Goal: Transaction & Acquisition: Register for event/course

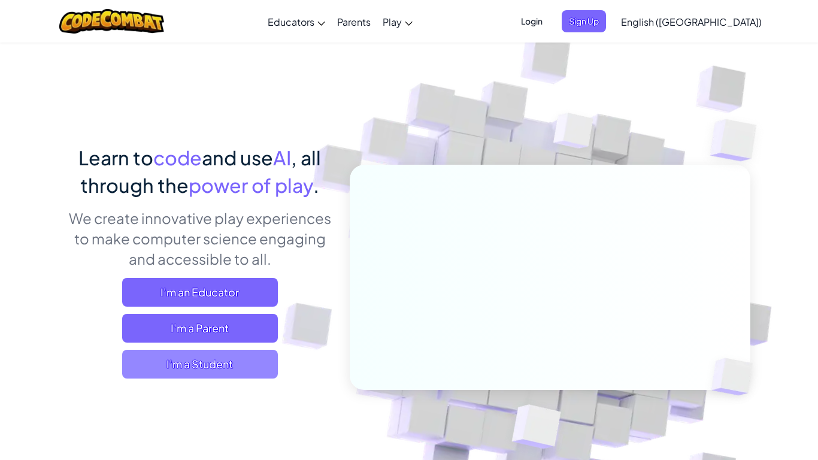
click at [232, 364] on span "I'm a Student" at bounding box center [200, 364] width 156 height 29
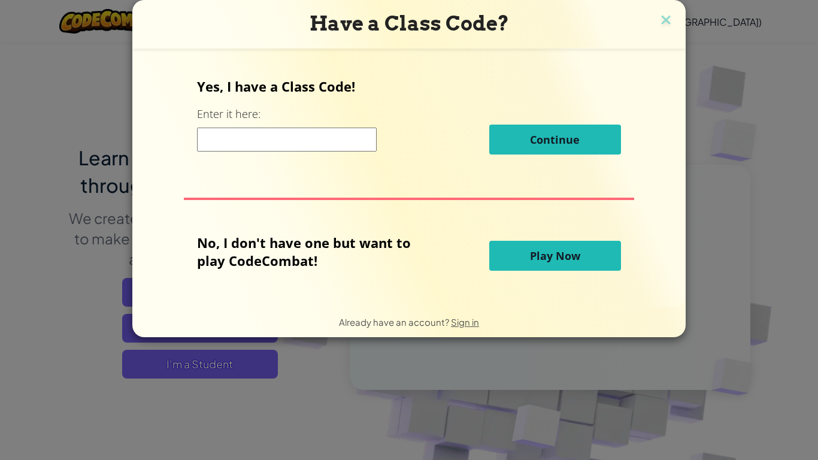
click at [329, 140] on input at bounding box center [287, 139] width 180 height 24
type input "HeartFreeLeaf"
click at [535, 156] on div "Yes, I have a Class Code! Enter it here: HeartFreeLeaf Continue" at bounding box center [408, 120] width 423 height 86
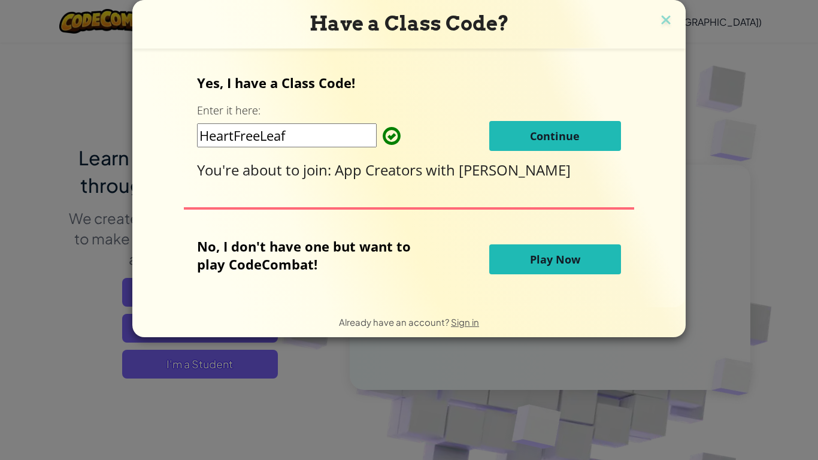
click at [530, 147] on button "Continue" at bounding box center [555, 136] width 132 height 30
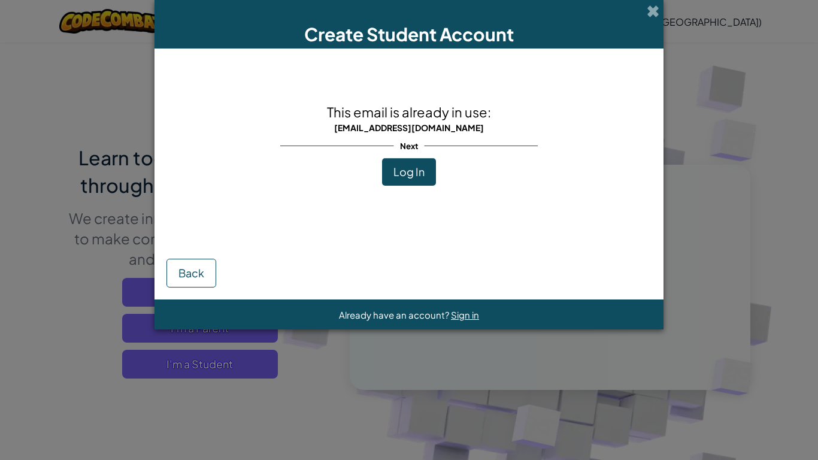
click at [415, 179] on button "Log In" at bounding box center [409, 172] width 54 height 28
